Goal: Find specific page/section: Find specific page/section

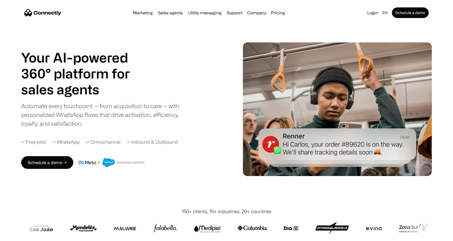
scroll to position [2769, 0]
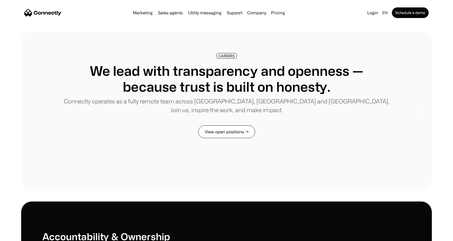
click at [223, 127] on link "View open positions →" at bounding box center [226, 131] width 57 height 13
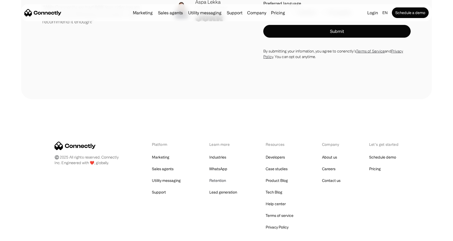
scroll to position [1364, 0]
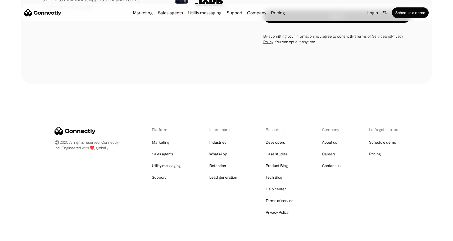
click at [330, 153] on link "Careers" at bounding box center [329, 153] width 14 height 7
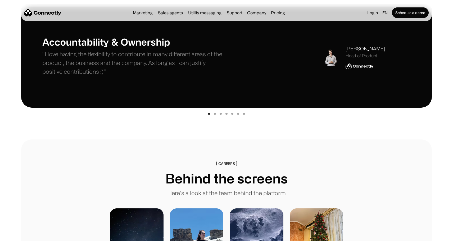
scroll to position [62, 0]
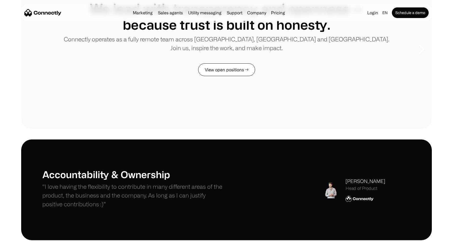
click at [218, 74] on link "View open positions →" at bounding box center [226, 69] width 57 height 13
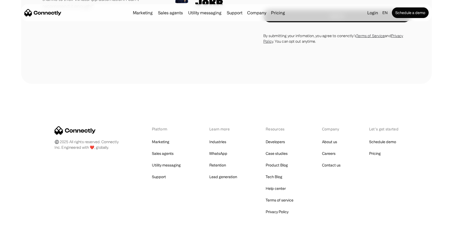
scroll to position [1381, 0]
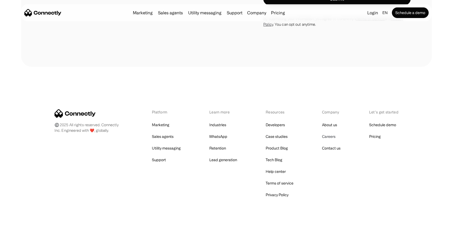
click at [329, 136] on link "Careers" at bounding box center [329, 136] width 14 height 7
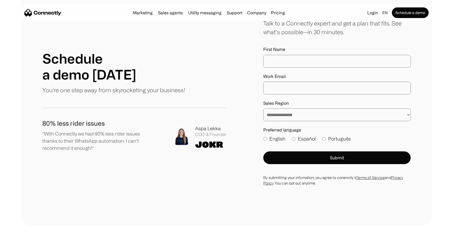
scroll to position [1381, 0]
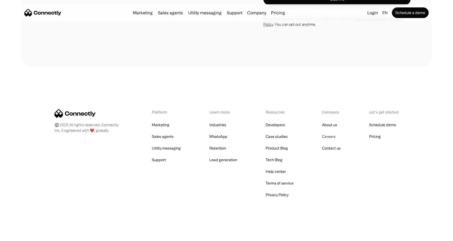
click at [334, 137] on link "Careers" at bounding box center [329, 136] width 14 height 7
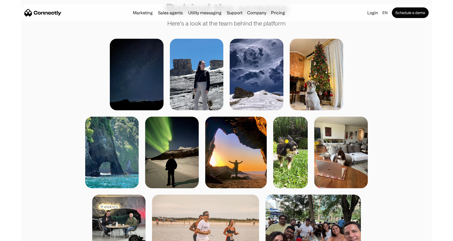
scroll to position [98, 0]
